Goal: Information Seeking & Learning: Learn about a topic

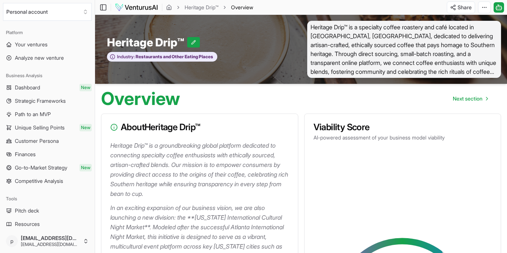
scroll to position [798, 0]
click at [51, 118] on span "Path to an MVP" at bounding box center [33, 114] width 36 height 7
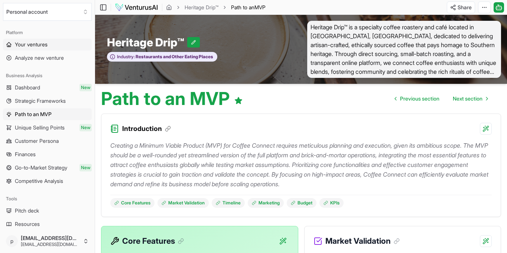
click at [42, 48] on span "Your ventures" at bounding box center [31, 44] width 33 height 7
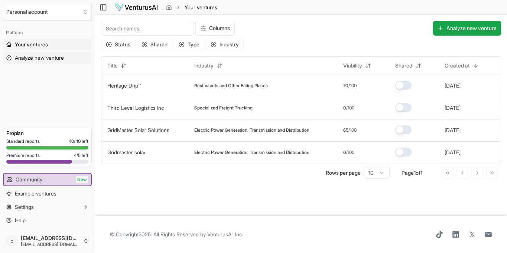
click at [52, 62] on span "Analyze new venture" at bounding box center [39, 57] width 49 height 7
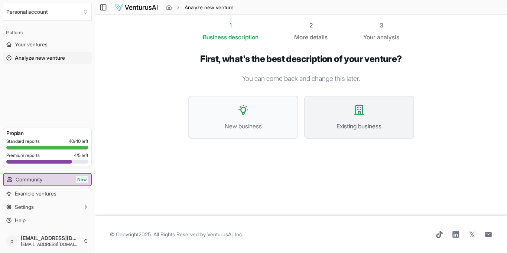
click at [383, 139] on button "Existing business" at bounding box center [359, 117] width 110 height 43
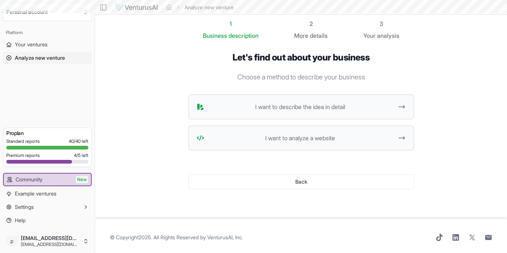
scroll to position [2, 0]
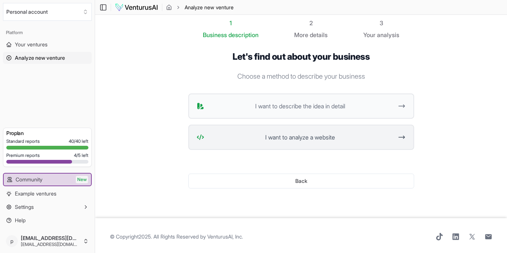
click at [360, 142] on span "I want to analyze a website" at bounding box center [300, 137] width 186 height 9
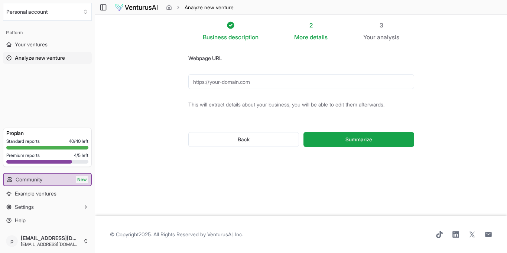
click at [246, 89] on input "Webpage URL" at bounding box center [301, 81] width 226 height 15
click at [256, 89] on input "Webpage URL" at bounding box center [301, 81] width 226 height 15
drag, startPoint x: 252, startPoint y: 100, endPoint x: 193, endPoint y: 99, distance: 59.0
click at [193, 89] on input "Webpage URL" at bounding box center [301, 81] width 226 height 15
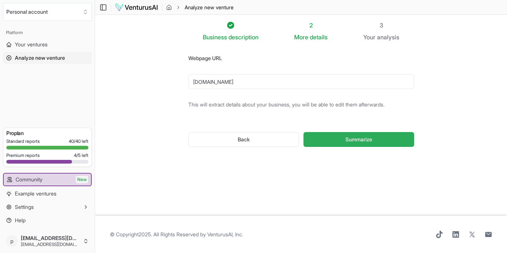
click at [398, 147] on button "Summarize" at bounding box center [358, 139] width 110 height 15
drag, startPoint x: 181, startPoint y: 99, endPoint x: 185, endPoint y: 99, distance: 4.1
click at [188, 89] on input "[DOMAIN_NAME]" at bounding box center [301, 81] width 226 height 15
drag, startPoint x: 178, startPoint y: 98, endPoint x: 194, endPoint y: 101, distance: 15.8
click at [188, 89] on input "[DOMAIN_NAME]" at bounding box center [301, 81] width 226 height 15
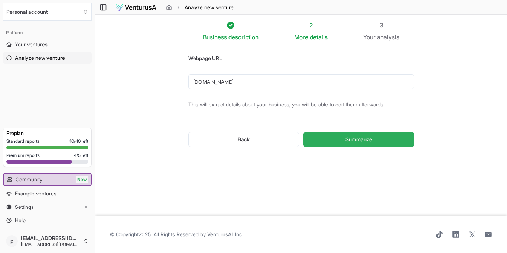
click at [365, 147] on button "Summarize" at bounding box center [358, 139] width 110 height 15
drag, startPoint x: 176, startPoint y: 94, endPoint x: 189, endPoint y: 95, distance: 13.4
click at [188, 89] on input "[DOMAIN_NAME]" at bounding box center [301, 81] width 226 height 15
type input "[URL][DOMAIN_NAME]"
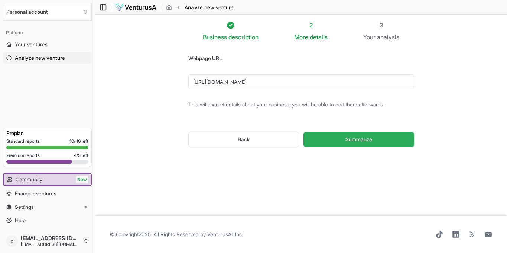
click at [372, 143] on span "Summarize" at bounding box center [358, 139] width 27 height 7
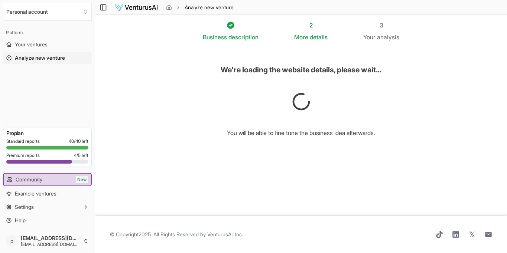
scroll to position [12, 0]
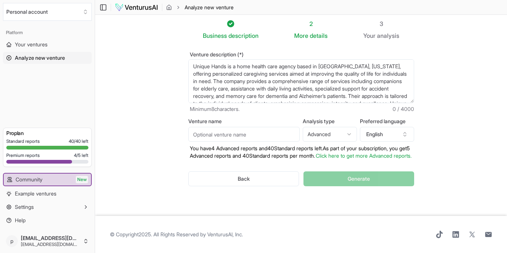
scroll to position [32, 0]
click at [269, 141] on input "Venture name" at bounding box center [243, 134] width 111 height 15
type input "H"
type input "u"
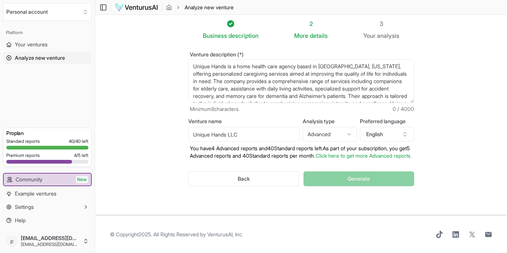
type input "Unique Hands LLC"
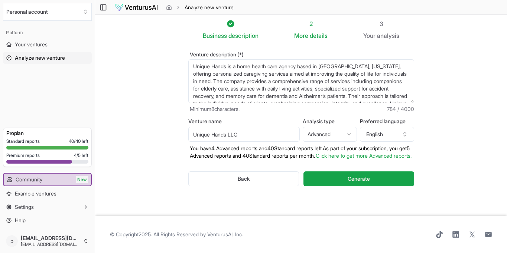
click at [286, 160] on div "Back Generate" at bounding box center [301, 179] width 226 height 39
click at [370, 175] on span "Generate" at bounding box center [358, 178] width 22 height 7
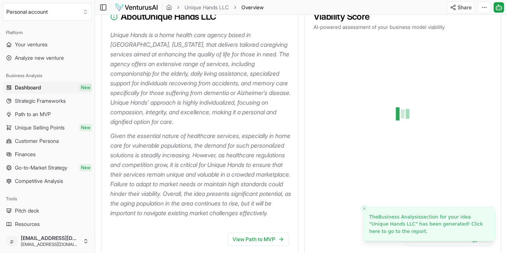
scroll to position [109, 0]
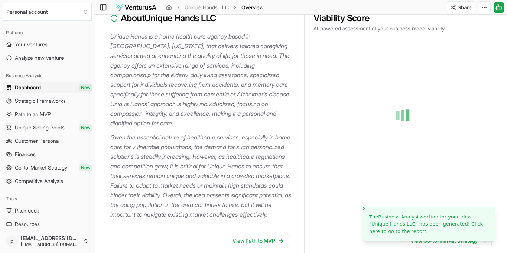
click at [364, 208] on line "Close toast" at bounding box center [364, 208] width 2 height 2
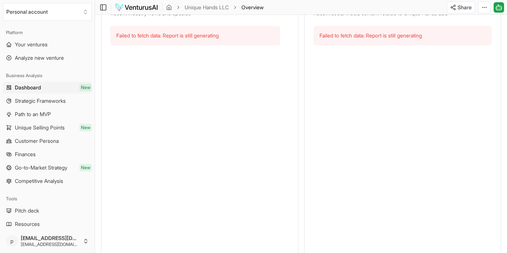
scroll to position [383, 0]
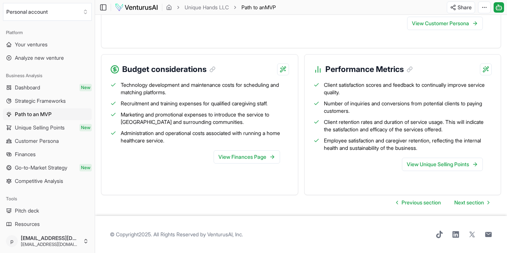
scroll to position [1166, 0]
click at [248, 164] on link "View Finances Page" at bounding box center [246, 156] width 66 height 13
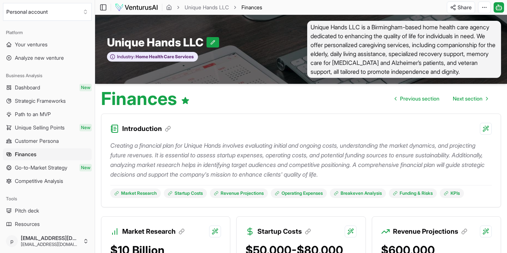
drag, startPoint x: 476, startPoint y: 84, endPoint x: 471, endPoint y: 89, distance: 7.4
click at [476, 78] on span "Unique Hands LLC is a Birmingham-based home health care agency dedicated to enh…" at bounding box center [404, 49] width 194 height 57
click at [465, 78] on span "Unique Hands LLC is a Birmingham-based home health care agency dedicated to enh…" at bounding box center [404, 49] width 194 height 57
click at [459, 102] on span "Next section" at bounding box center [467, 98] width 30 height 7
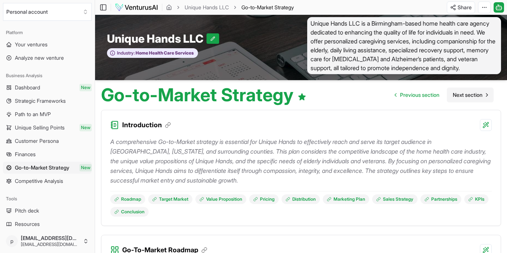
scroll to position [5, 0]
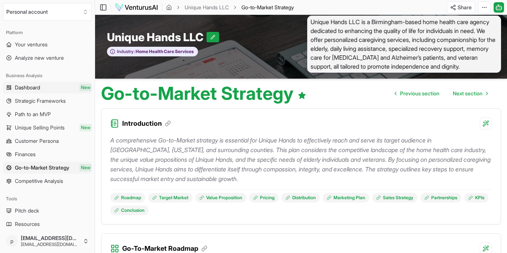
click at [40, 91] on span "Dashboard" at bounding box center [27, 87] width 25 height 7
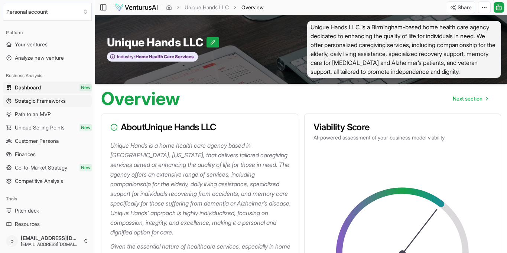
click at [43, 105] on span "Strategic Frameworks" at bounding box center [40, 100] width 51 height 7
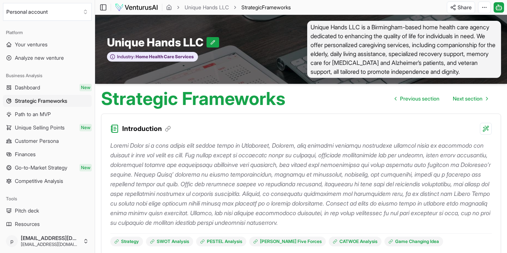
scroll to position [7, 0]
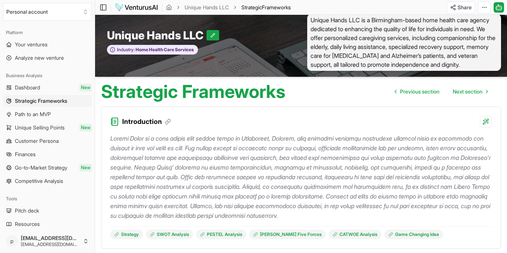
click at [436, 101] on div "Strategic Frameworks Previous section Next section" at bounding box center [301, 89] width 412 height 24
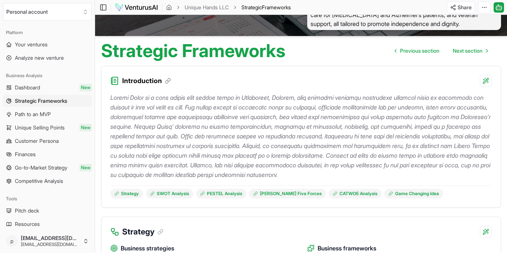
scroll to position [0, 0]
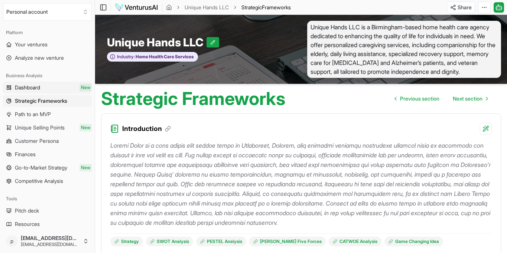
click at [56, 94] on link "Dashboard New" at bounding box center [47, 88] width 89 height 12
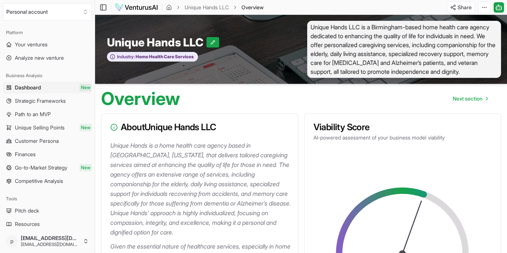
click at [56, 94] on link "Dashboard New" at bounding box center [47, 88] width 89 height 12
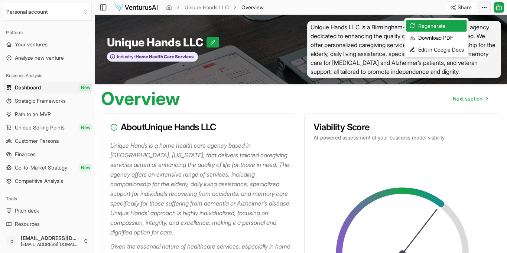
click at [480, 11] on html "We value your privacy We use cookies to enhance your browsing experience, serve…" at bounding box center [253, 126] width 507 height 253
click at [262, 9] on html "We value your privacy We use cookies to enhance your browsing experience, serve…" at bounding box center [253, 126] width 507 height 253
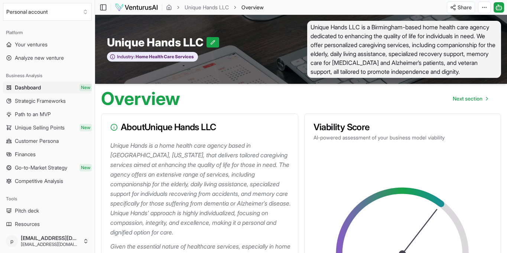
click at [263, 10] on span "Overview" at bounding box center [252, 7] width 22 height 7
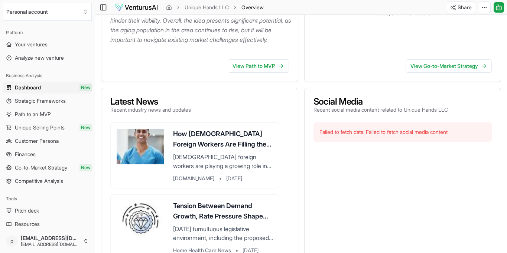
scroll to position [285, 0]
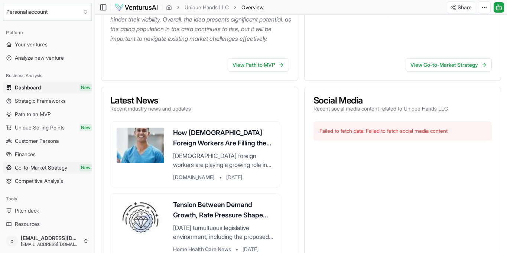
click at [64, 171] on span "Go-to-Market Strategy" at bounding box center [41, 167] width 52 height 7
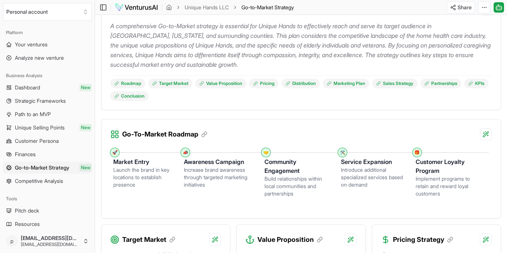
scroll to position [132, 0]
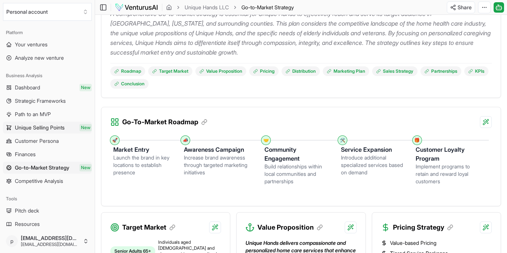
click at [59, 131] on span "Unique Selling Points" at bounding box center [40, 127] width 50 height 7
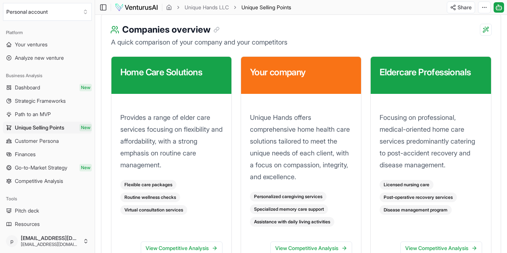
scroll to position [1159, 0]
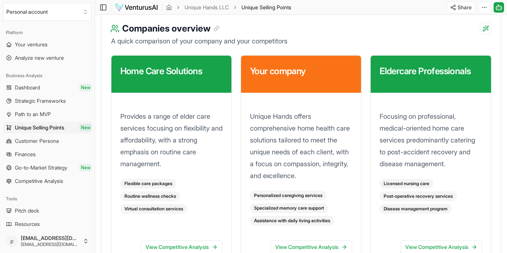
drag, startPoint x: 153, startPoint y: 42, endPoint x: 217, endPoint y: 207, distance: 177.0
copy ul "Affordable options with a focus on routine care at varied pricing tiers. • Gene…"
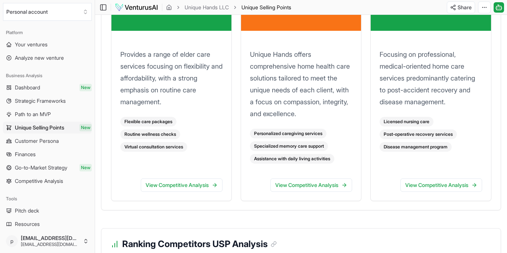
scroll to position [1240, 0]
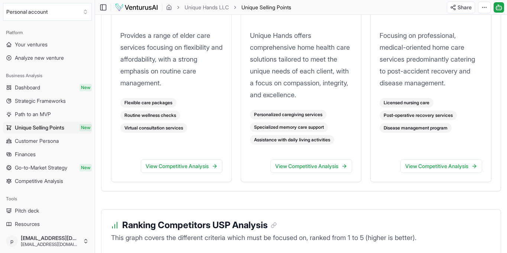
drag, startPoint x: 401, startPoint y: 58, endPoint x: 435, endPoint y: 164, distance: 111.5
copy ul "Premium pricing reflecting medical care expertise and comprehensive support pla…"
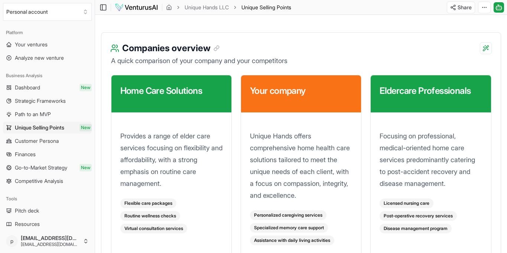
scroll to position [1137, 0]
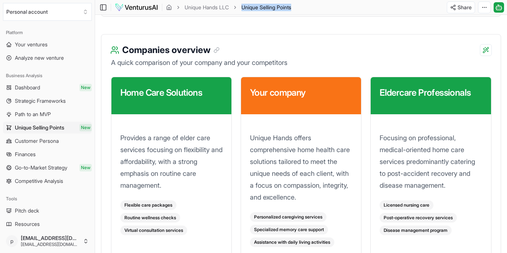
drag, startPoint x: 369, startPoint y: 10, endPoint x: 302, endPoint y: 9, distance: 66.8
click at [297, 10] on div "Toggle Sidebar Unique Hands LLC USPs Unique Selling Points" at bounding box center [196, 7] width 202 height 12
copy span "Unique Selling Points"
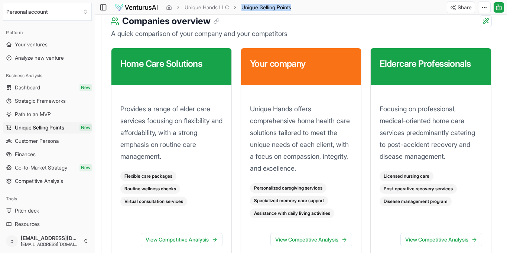
scroll to position [1170, 0]
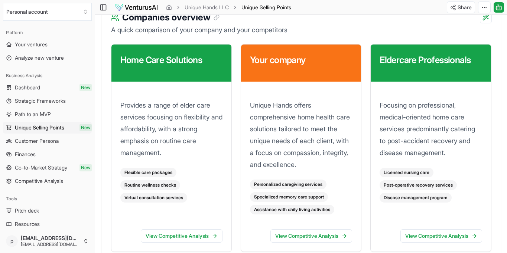
drag, startPoint x: 258, startPoint y: 27, endPoint x: 337, endPoint y: 195, distance: 185.6
copy ul "Competitive pricing with flexible packages based on client needs, ensuring affo…"
click at [53, 145] on span "Customer Persona" at bounding box center [37, 140] width 44 height 7
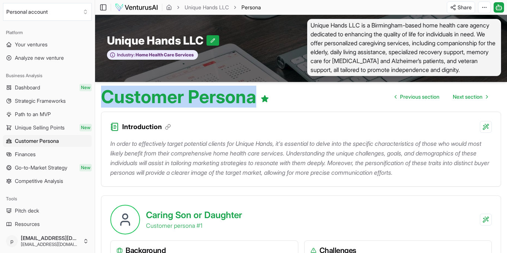
scroll to position [2, 0]
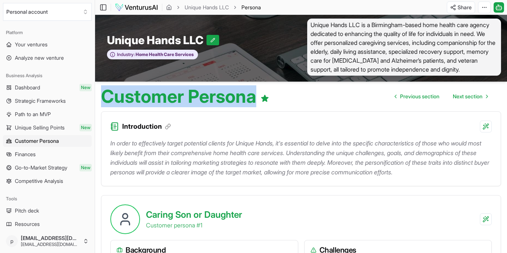
drag, startPoint x: 131, startPoint y: 126, endPoint x: 326, endPoint y: 131, distance: 194.9
click at [269, 105] on h1 "Customer Persona" at bounding box center [185, 97] width 168 height 18
copy h1 "Customer Persona"
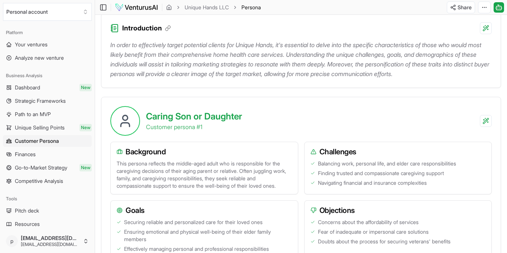
scroll to position [102, 0]
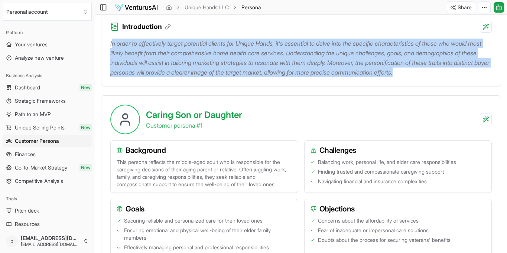
drag, startPoint x: 142, startPoint y: 80, endPoint x: 265, endPoint y: 137, distance: 134.8
click at [265, 77] on p "In order to effectively target potential clients for Unique Hands, it's essenti…" at bounding box center [300, 58] width 381 height 39
copy p "n order to effectively target potential clients for Unique Hands, it's essentia…"
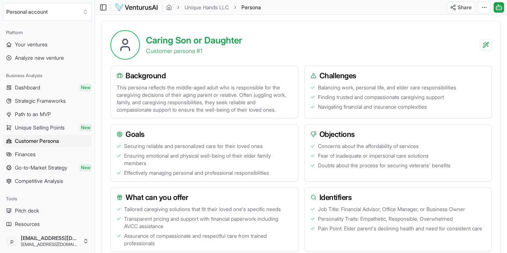
scroll to position [183, 0]
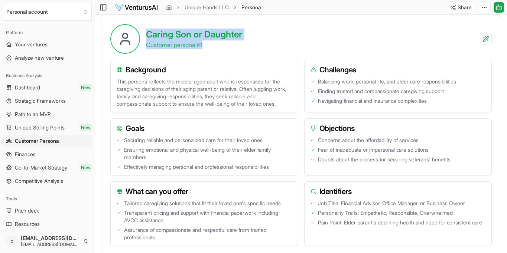
drag, startPoint x: 197, startPoint y: 113, endPoint x: 233, endPoint y: 122, distance: 37.6
click at [242, 49] on div "Caring Son or Daughter Customer persona # 1" at bounding box center [194, 39] width 96 height 21
copy div "Caring Son or Daughter Customer persona # 1"
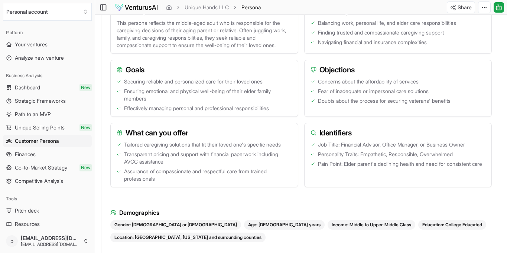
scroll to position [245, 0]
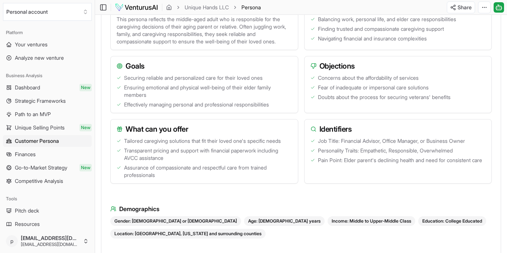
click at [155, 13] on h3 "Background" at bounding box center [204, 7] width 175 height 10
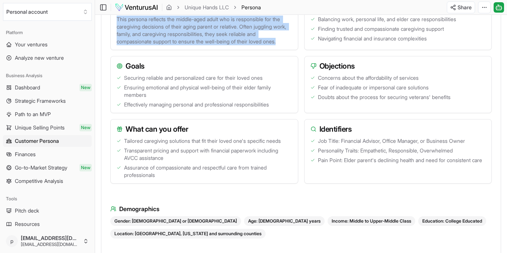
drag, startPoint x: 179, startPoint y: 99, endPoint x: 222, endPoint y: 153, distance: 68.7
click at [222, 50] on div "Background This persona reflects the middle-aged adult who is responsible for t…" at bounding box center [204, 23] width 188 height 53
copy div "Background This persona reflects the middle-aged adult who is responsible for t…"
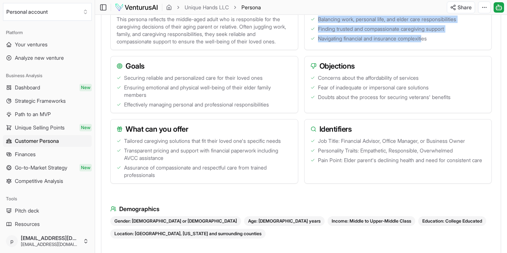
drag, startPoint x: 340, startPoint y: 95, endPoint x: 358, endPoint y: 117, distance: 28.2
click at [445, 50] on div "Challenges Balancing work, personal life, and elder care responsibilities Findi…" at bounding box center [398, 23] width 188 height 53
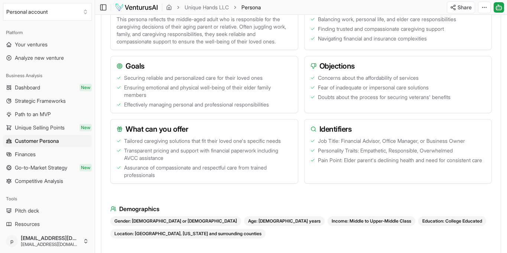
click at [338, 13] on h3 "Challenges" at bounding box center [397, 7] width 175 height 10
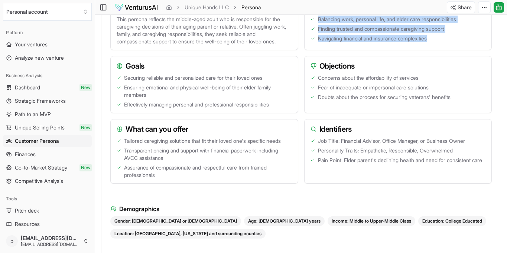
drag, startPoint x: 347, startPoint y: 97, endPoint x: 448, endPoint y: 142, distance: 111.1
click at [476, 50] on div "Challenges Balancing work, personal life, and elder care responsibilities Findi…" at bounding box center [398, 23] width 188 height 53
copy div "Challenges Balancing work, personal life, and elder care responsibilities Findi…"
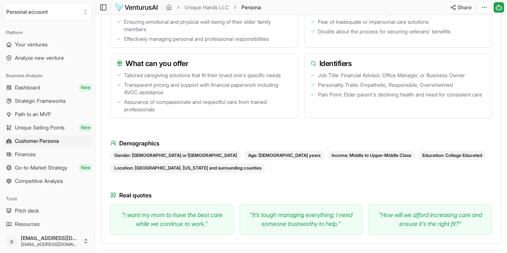
scroll to position [315, 0]
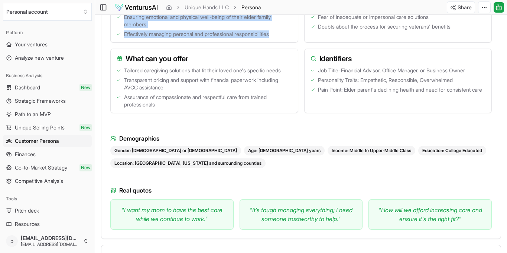
drag, startPoint x: 157, startPoint y: 115, endPoint x: 201, endPoint y: 171, distance: 70.9
click at [210, 43] on div "Goals Securing reliable and personalized care for their loved ones Ensuring emo…" at bounding box center [204, 14] width 188 height 57
copy div "Goals Securing reliable and personalized care for their loved ones Ensuring emo…"
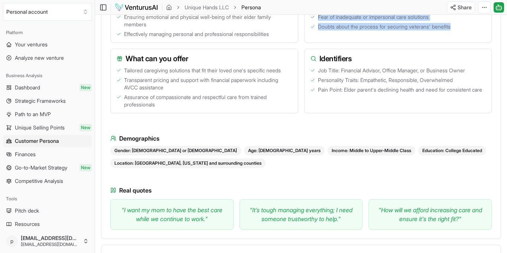
drag, startPoint x: 338, startPoint y: 115, endPoint x: 363, endPoint y: 147, distance: 41.2
click at [373, 43] on div "Objections Concerns about the affordability of services Fear of inadequate or i…" at bounding box center [398, 14] width 188 height 57
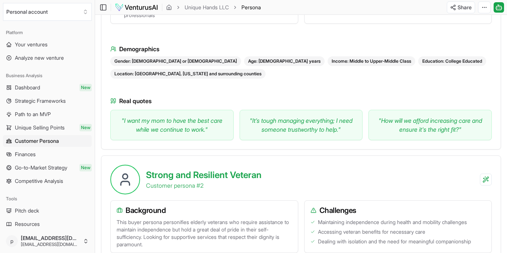
scroll to position [413, 0]
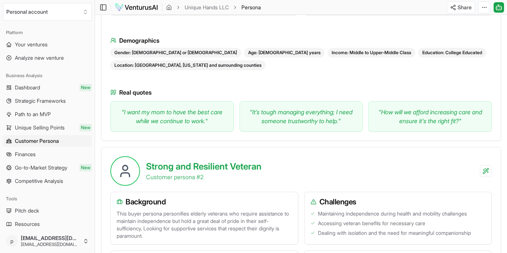
drag, startPoint x: 157, startPoint y: 112, endPoint x: 256, endPoint y: 179, distance: 119.3
drag, startPoint x: 365, startPoint y: 167, endPoint x: 348, endPoint y: 137, distance: 35.1
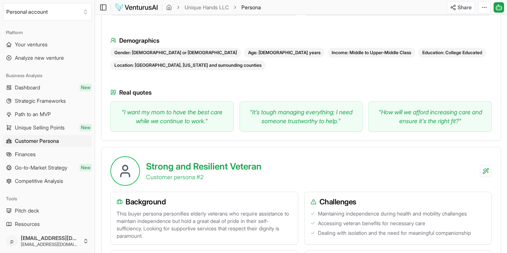
drag, startPoint x: 337, startPoint y: 114, endPoint x: 416, endPoint y: 181, distance: 103.2
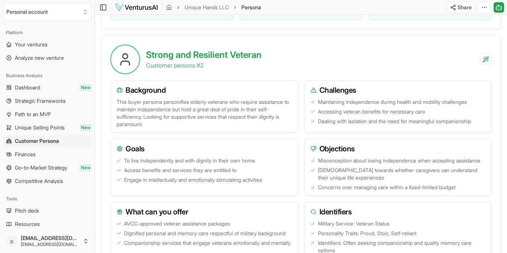
scroll to position [527, 0]
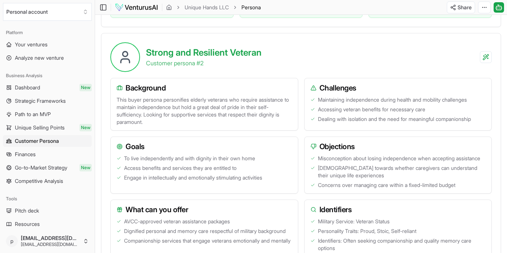
drag, startPoint x: 153, startPoint y: 109, endPoint x: 274, endPoint y: 137, distance: 124.1
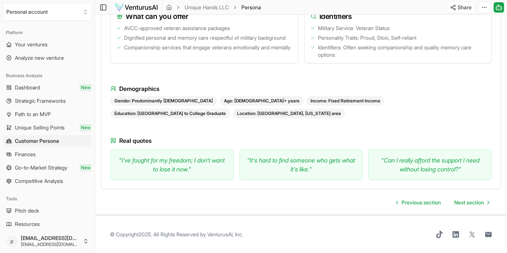
scroll to position [722, 0]
drag, startPoint x: 184, startPoint y: 83, endPoint x: 241, endPoint y: 95, distance: 57.9
drag, startPoint x: 148, startPoint y: 140, endPoint x: 213, endPoint y: 170, distance: 71.4
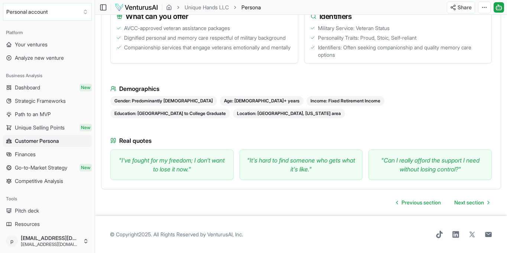
drag, startPoint x: 219, startPoint y: 172, endPoint x: 164, endPoint y: 158, distance: 57.1
drag, startPoint x: 145, startPoint y: 141, endPoint x: 211, endPoint y: 160, distance: 68.7
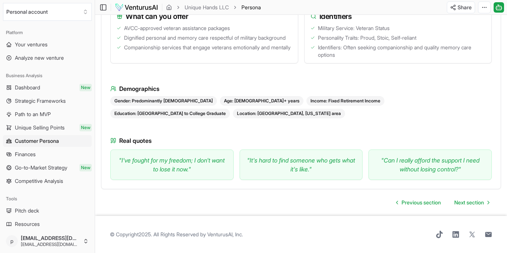
drag, startPoint x: 234, startPoint y: 165, endPoint x: 224, endPoint y: 163, distance: 9.8
drag, startPoint x: 147, startPoint y: 143, endPoint x: 219, endPoint y: 170, distance: 76.4
drag, startPoint x: 338, startPoint y: 177, endPoint x: 342, endPoint y: 176, distance: 4.3
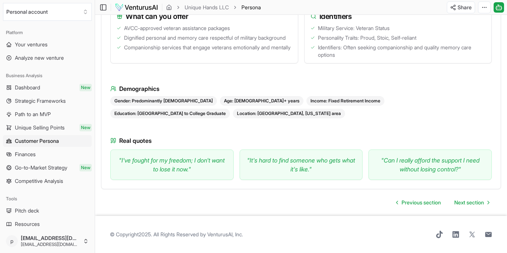
drag, startPoint x: 338, startPoint y: 126, endPoint x: 389, endPoint y: 173, distance: 69.1
drag, startPoint x: 158, startPoint y: 130, endPoint x: 189, endPoint y: 180, distance: 58.9
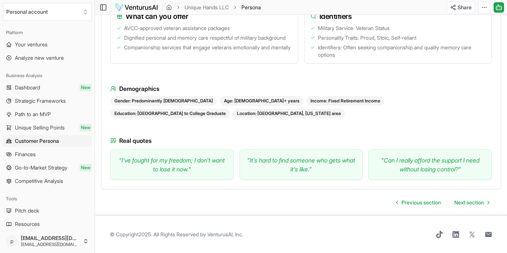
drag, startPoint x: 368, startPoint y: 135, endPoint x: 351, endPoint y: 131, distance: 17.8
drag, startPoint x: 337, startPoint y: 128, endPoint x: 382, endPoint y: 190, distance: 76.4
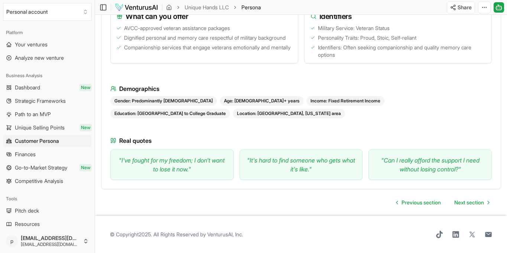
scroll to position [927, 0]
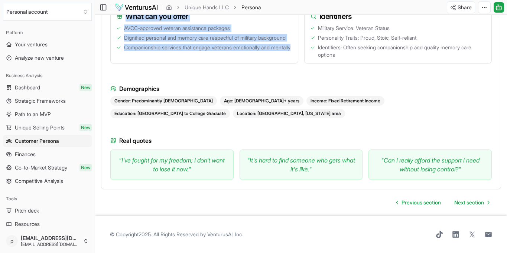
drag, startPoint x: 157, startPoint y: 108, endPoint x: 207, endPoint y: 150, distance: 65.6
click at [234, 63] on div "What can you offer AVCC-approved veteran assistance packages Dignified personal…" at bounding box center [204, 34] width 188 height 57
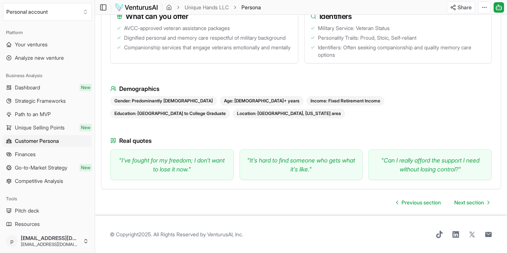
click at [369, 63] on div "Identifiers Military Service: Veteran Status Personality Traits: Proud, Stoic, …" at bounding box center [398, 34] width 188 height 57
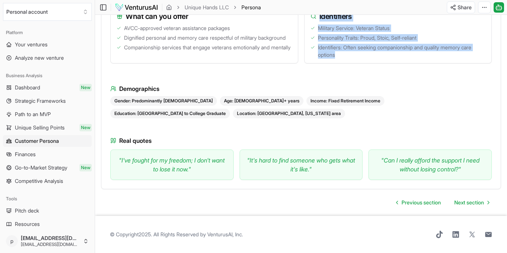
drag, startPoint x: 336, startPoint y: 106, endPoint x: 380, endPoint y: 134, distance: 52.5
click at [419, 63] on div "Identifiers Military Service: Veteran Status Personality Traits: Proud, Stoic, …" at bounding box center [398, 34] width 188 height 57
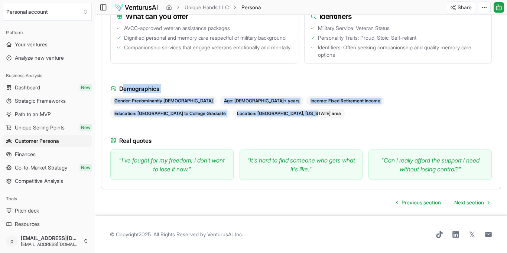
drag, startPoint x: 153, startPoint y: 130, endPoint x: 360, endPoint y: 158, distance: 208.9
click at [368, 118] on div "Demographics Gender: Predominantly [DEMOGRAPHIC_DATA] Age: [DEMOGRAPHIC_DATA]+ …" at bounding box center [300, 101] width 381 height 34
drag, startPoint x: 151, startPoint y: 137, endPoint x: 150, endPoint y: 132, distance: 4.6
click at [151, 118] on div "Demographics Gender: Predominantly [DEMOGRAPHIC_DATA] Age: [DEMOGRAPHIC_DATA]+ …" at bounding box center [300, 101] width 381 height 34
drag, startPoint x: 150, startPoint y: 132, endPoint x: 305, endPoint y: 149, distance: 155.3
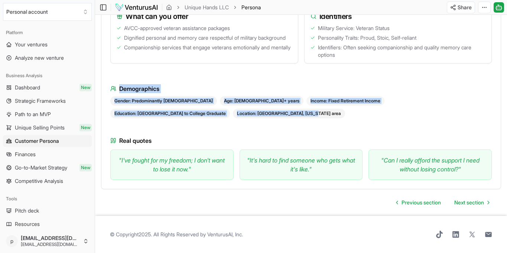
click at [368, 118] on div "Demographics Gender: Predominantly [DEMOGRAPHIC_DATA] Age: [DEMOGRAPHIC_DATA]+ …" at bounding box center [300, 101] width 381 height 34
click at [65, 171] on span "Go-to-Market Strategy" at bounding box center [41, 167] width 52 height 7
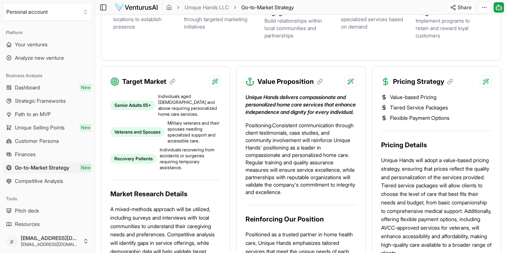
scroll to position [278, 0]
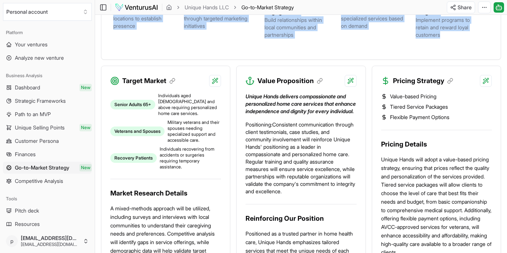
drag, startPoint x: 143, startPoint y: 104, endPoint x: 449, endPoint y: 170, distance: 313.4
click at [450, 45] on ol "🚀 Market Entry Launch the brand in key locations to establish presence 📣 Awaren…" at bounding box center [300, 18] width 375 height 51
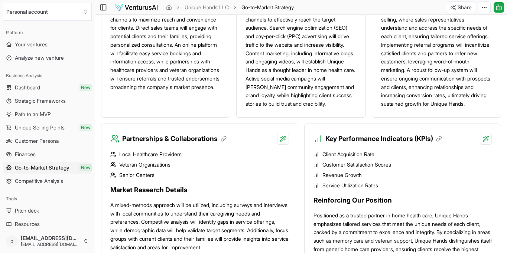
scroll to position [701, 0]
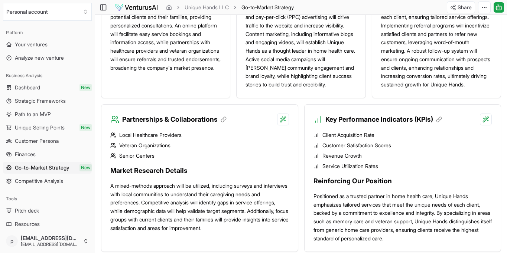
drag, startPoint x: 153, startPoint y: 70, endPoint x: 348, endPoint y: 194, distance: 231.0
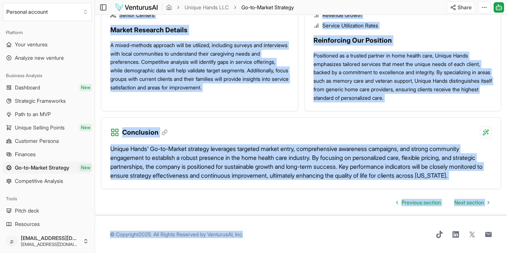
scroll to position [1482, 0]
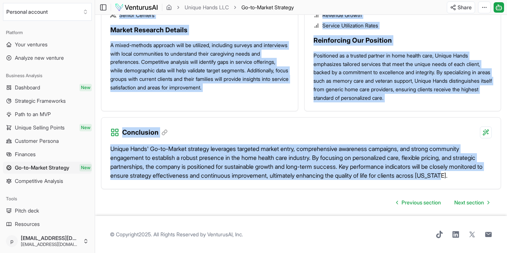
drag, startPoint x: 151, startPoint y: 68, endPoint x: 345, endPoint y: 144, distance: 208.5
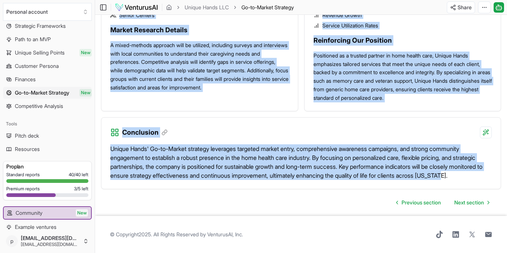
scroll to position [83, 0]
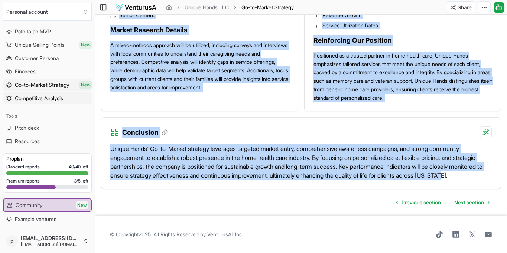
click at [63, 102] on span "Competitive Analysis" at bounding box center [39, 98] width 48 height 7
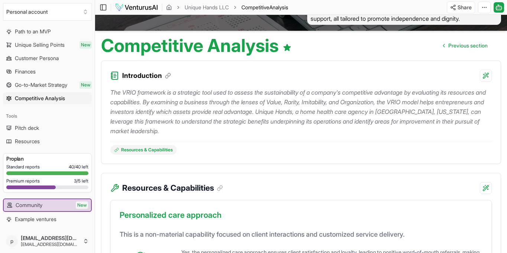
scroll to position [58, 0]
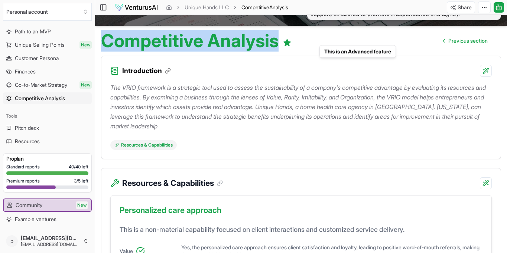
drag, startPoint x: 128, startPoint y: 68, endPoint x: 350, endPoint y: 71, distance: 221.5
click at [291, 50] on h1 "Competitive Analysis This is an Advanced feature This is an Advanced feature" at bounding box center [196, 41] width 190 height 18
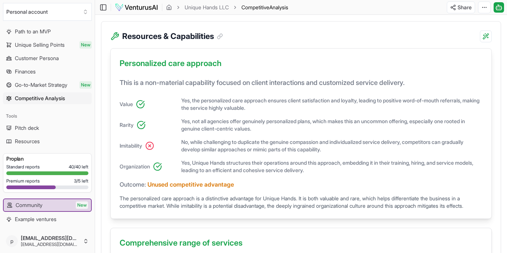
scroll to position [225, 0]
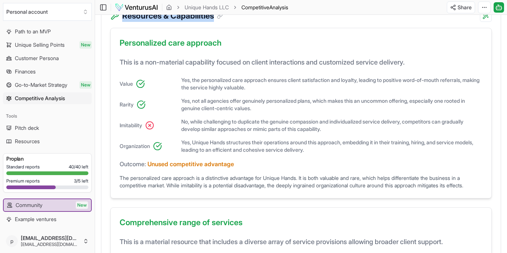
drag, startPoint x: 147, startPoint y: 85, endPoint x: 271, endPoint y: 94, distance: 124.3
click at [223, 22] on div "Resources & Capabilities" at bounding box center [166, 16] width 112 height 12
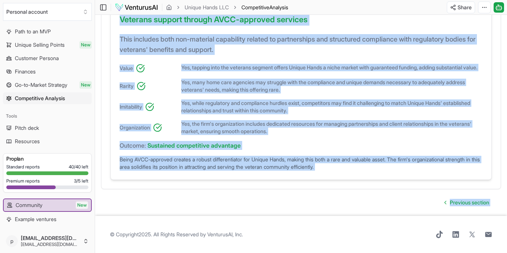
scroll to position [913, 0]
drag, startPoint x: 150, startPoint y: 123, endPoint x: 247, endPoint y: 152, distance: 101.5
click at [40, 145] on span "Resources" at bounding box center [27, 141] width 25 height 7
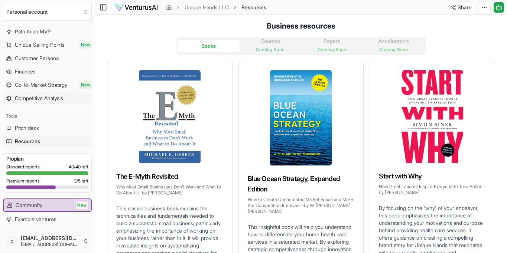
click at [57, 102] on span "Competitive Analysis" at bounding box center [39, 98] width 48 height 7
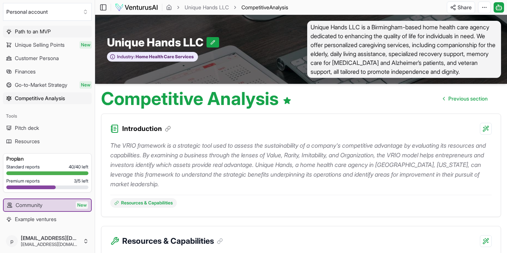
click at [51, 35] on span "Path to an MVP" at bounding box center [33, 31] width 36 height 7
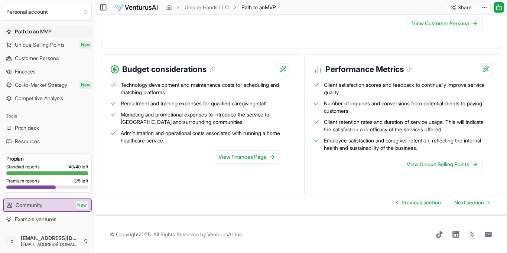
scroll to position [1217, 0]
click at [231, 164] on link "View Finances Page" at bounding box center [246, 156] width 66 height 13
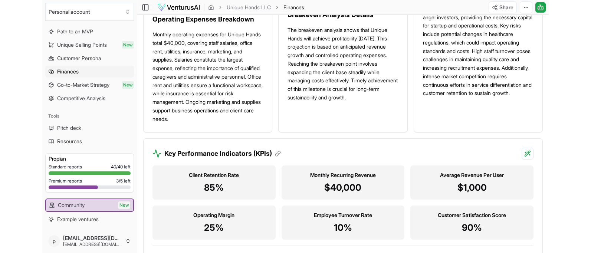
scroll to position [624, 0]
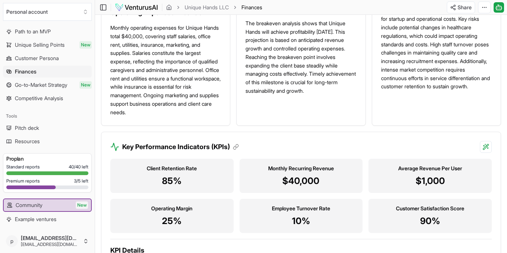
drag, startPoint x: 148, startPoint y: 99, endPoint x: 215, endPoint y: 114, distance: 68.4
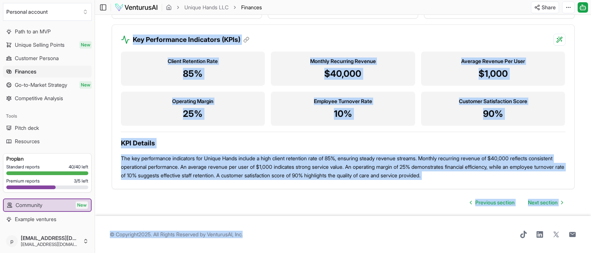
scroll to position [1079, 0]
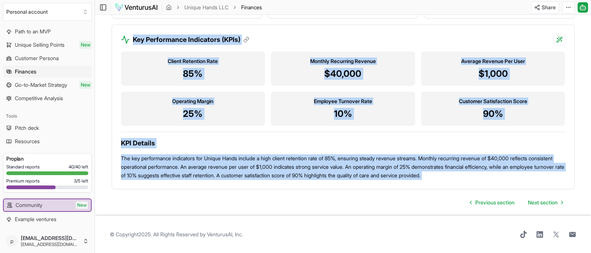
drag, startPoint x: 295, startPoint y: 144, endPoint x: 348, endPoint y: 143, distance: 53.1
click at [401, 92] on div "Client Retention Rate 85% Monthly Recurring Revenue $40,000 Average Revenue Per…" at bounding box center [343, 113] width 445 height 134
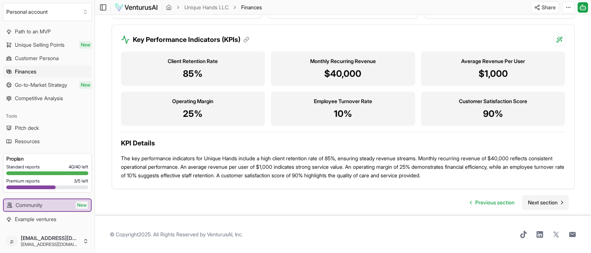
click at [506, 199] on span "Next section" at bounding box center [543, 202] width 30 height 7
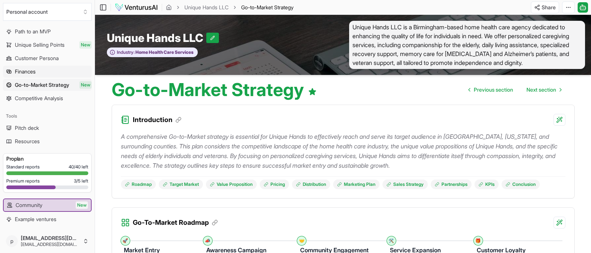
click at [33, 75] on span "Finances" at bounding box center [25, 71] width 21 height 7
